Goal: Find specific page/section: Find specific page/section

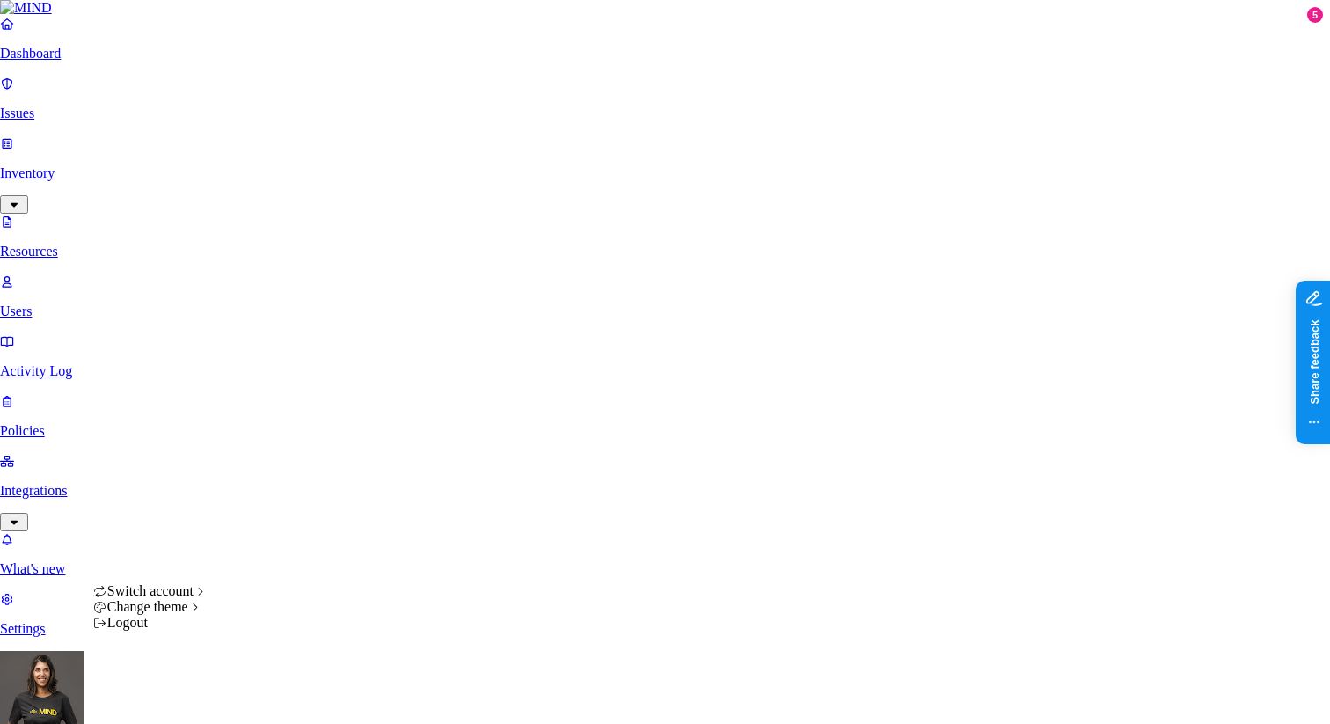
click at [277, 628] on span "Light" at bounding box center [267, 620] width 31 height 15
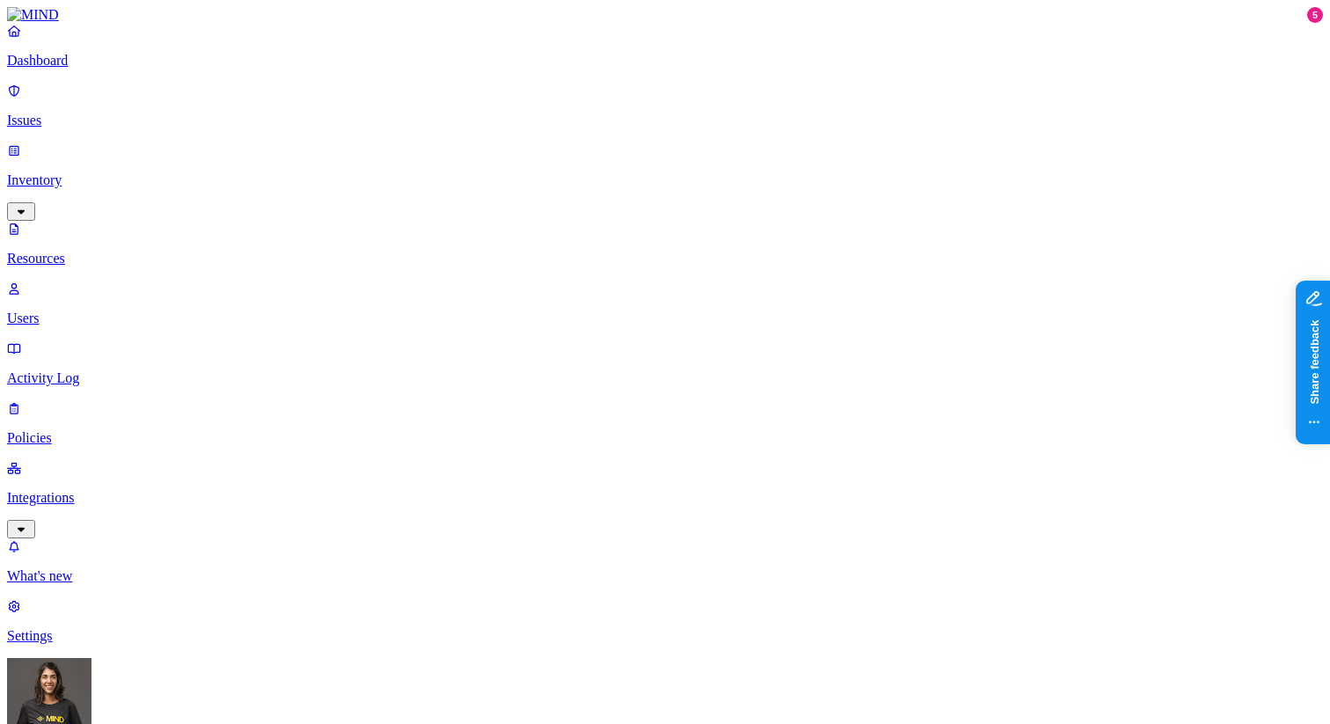
click at [106, 150] on link "Inventory" at bounding box center [665, 181] width 1316 height 76
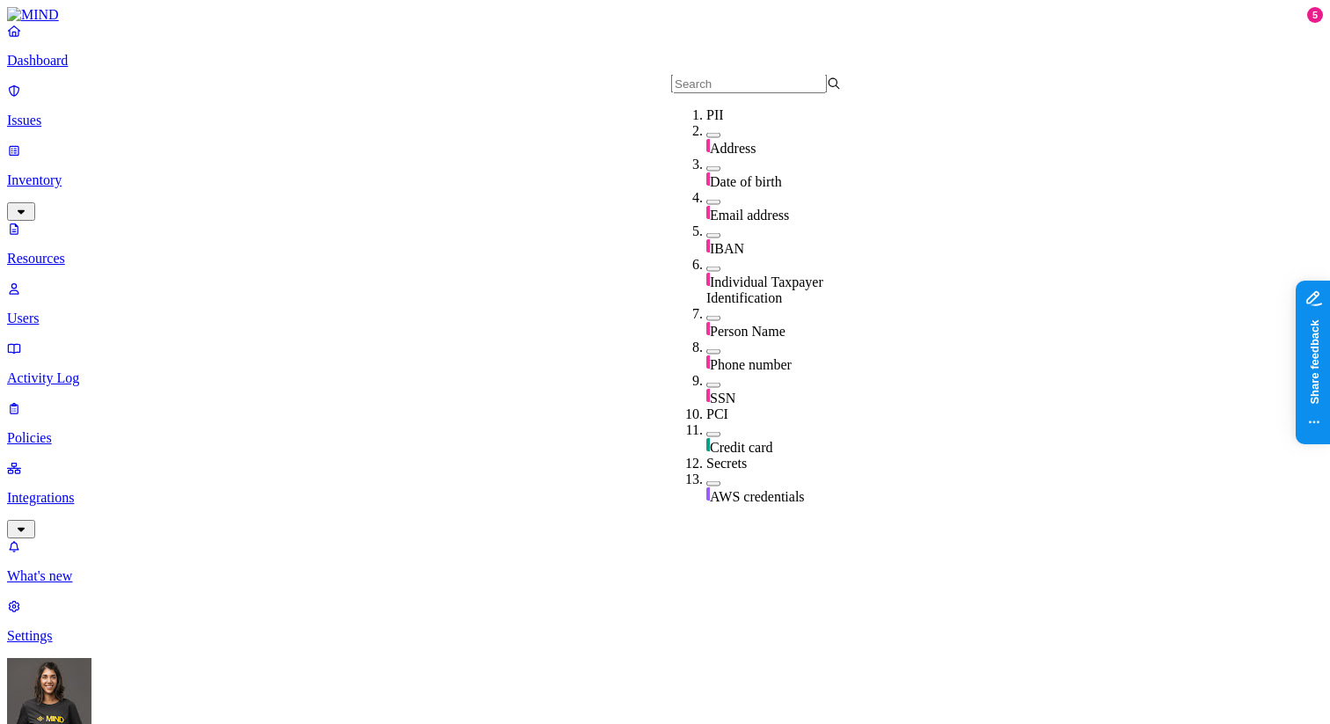
click at [729, 156] on span "Address" at bounding box center [733, 148] width 46 height 15
click at [740, 92] on input "text" at bounding box center [749, 83] width 156 height 18
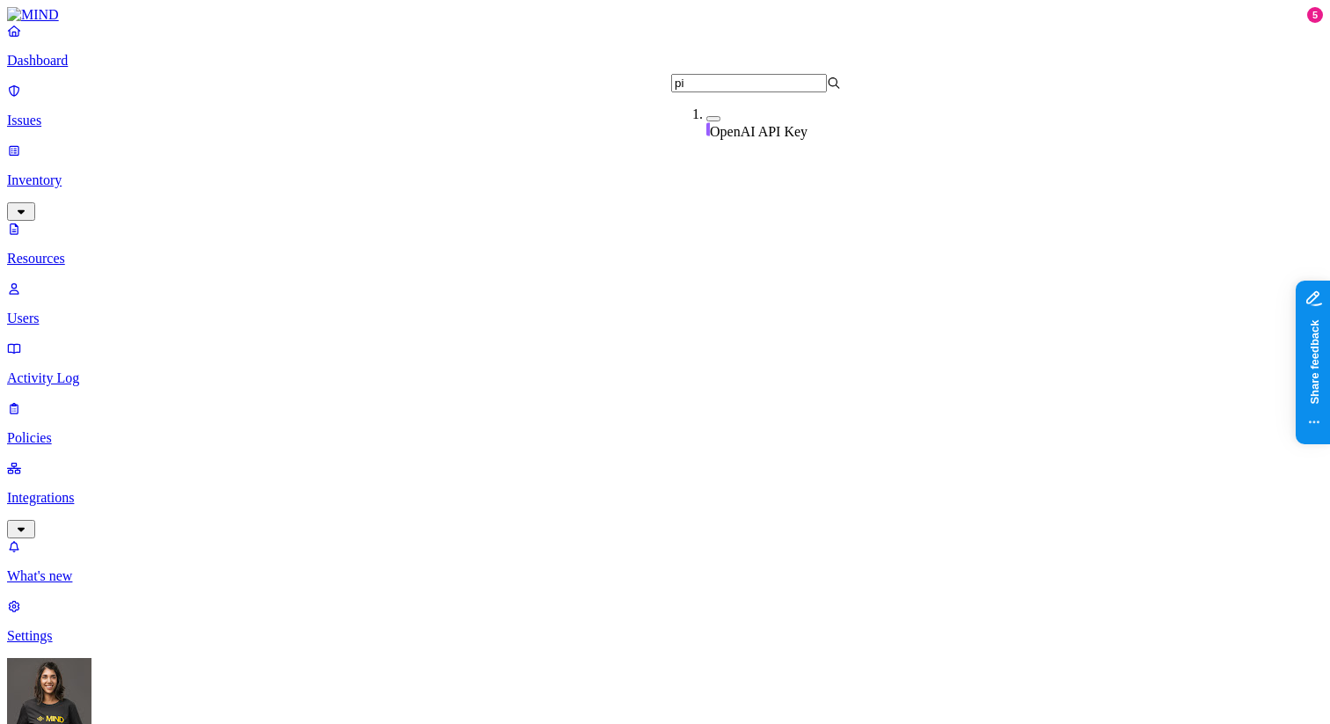
type input "p"
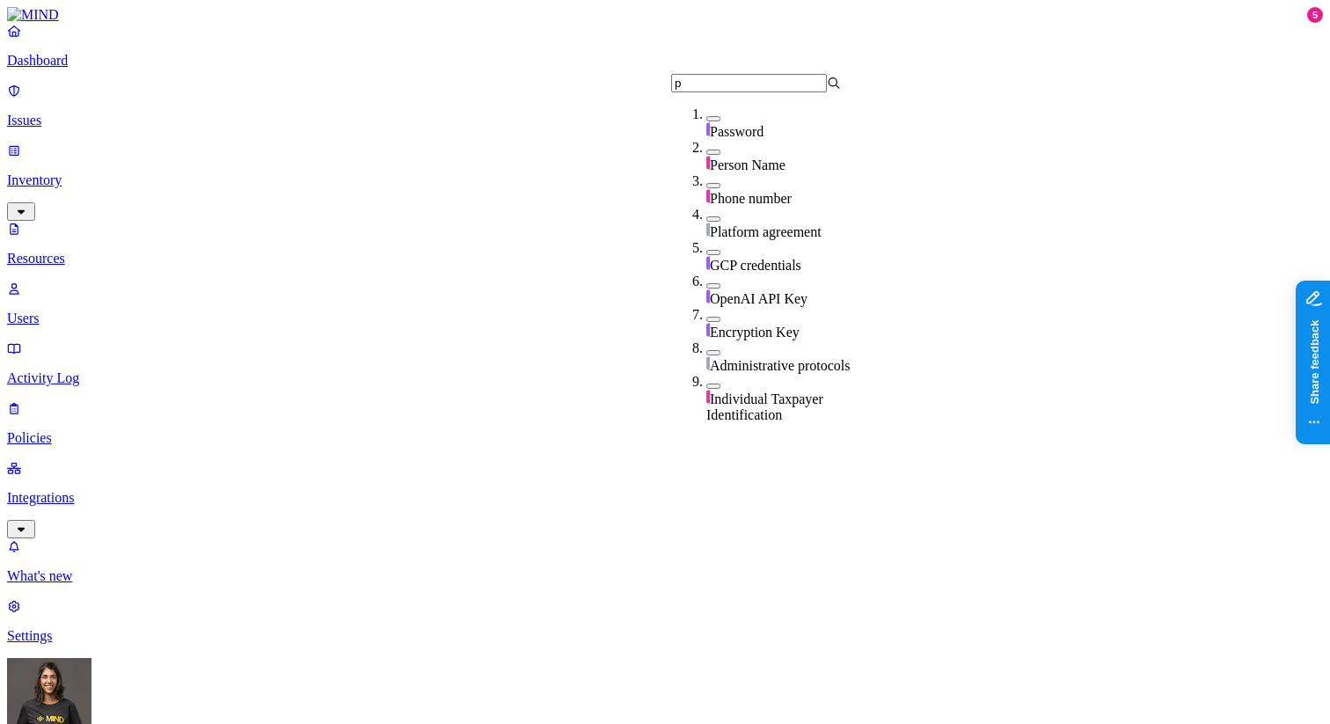
type input "p"
